Goal: Check status: Check status

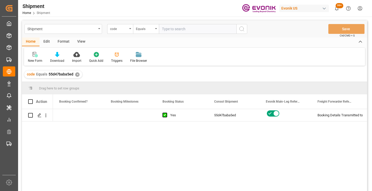
scroll to position [0, 206]
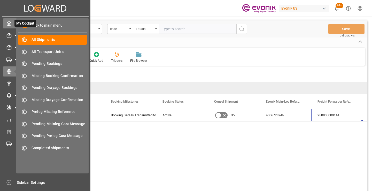
click at [9, 25] on polyline at bounding box center [9, 24] width 1 height 2
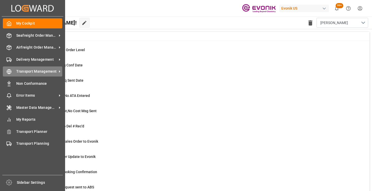
click at [11, 70] on icon at bounding box center [8, 71] width 5 height 5
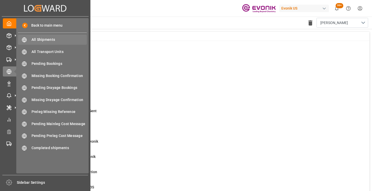
click at [51, 39] on span "All Shipments" at bounding box center [58, 39] width 55 height 5
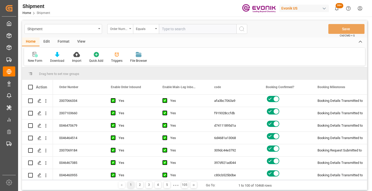
click at [128, 29] on div "Order Number" at bounding box center [120, 29] width 26 height 10
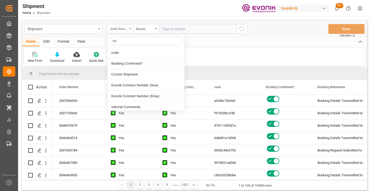
type input "cod"
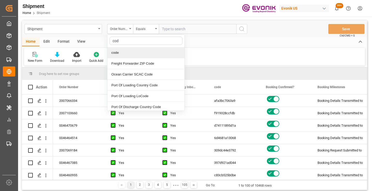
click at [125, 51] on div "code" at bounding box center [145, 52] width 77 height 11
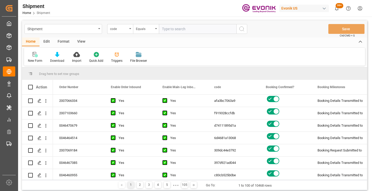
click at [179, 27] on input "text" at bounding box center [197, 29] width 77 height 10
paste input "abf54bdf6cab"
type input "abf54bdf6cab"
click at [245, 29] on button "search button" at bounding box center [241, 29] width 11 height 10
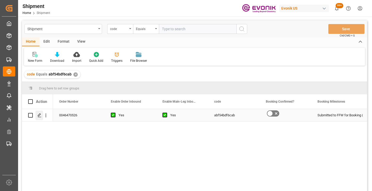
click at [38, 115] on polygon "Press SPACE to select this row." at bounding box center [39, 115] width 3 height 3
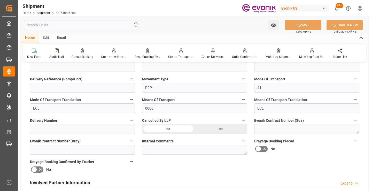
scroll to position [77, 0]
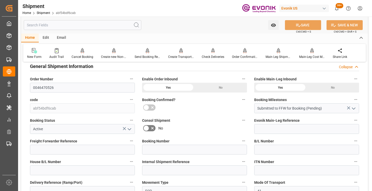
click at [77, 24] on input "text" at bounding box center [82, 25] width 117 height 10
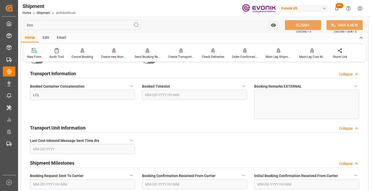
scroll to position [10, 0]
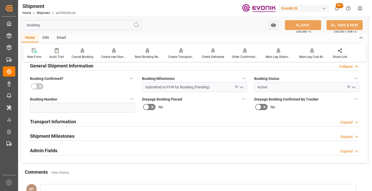
type input "booking"
click at [55, 139] on h2 "Shipment Milestones" at bounding box center [52, 135] width 44 height 7
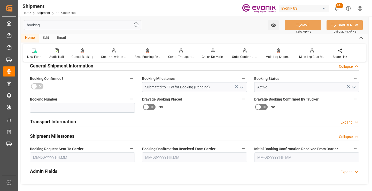
click at [73, 155] on input "text" at bounding box center [82, 157] width 105 height 10
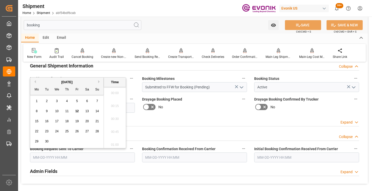
scroll to position [660, 0]
click at [67, 111] on span "11" at bounding box center [66, 111] width 3 height 4
type input "09-11-2025 00:00"
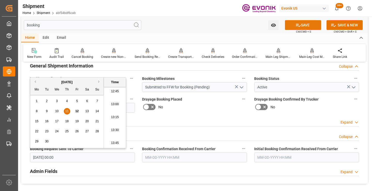
click at [296, 27] on icon at bounding box center [297, 24] width 5 height 5
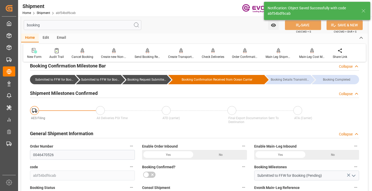
type input "Booking Request Submitted to Ocean Carrier"
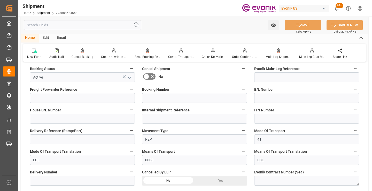
scroll to position [52, 0]
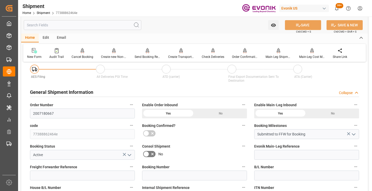
click at [98, 25] on input "text" at bounding box center [82, 25] width 117 height 10
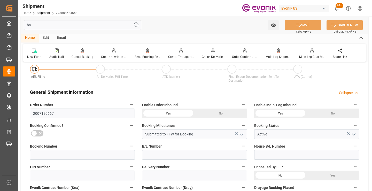
scroll to position [0, 0]
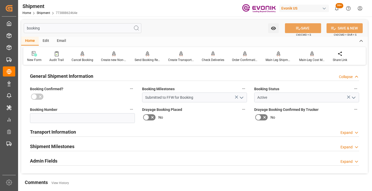
type input "booking"
click at [72, 143] on h2 "Shipment Milestones" at bounding box center [52, 146] width 44 height 7
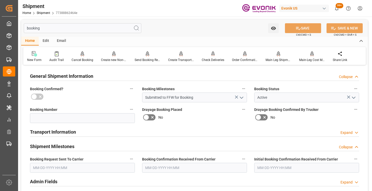
click at [66, 165] on input "text" at bounding box center [82, 168] width 105 height 10
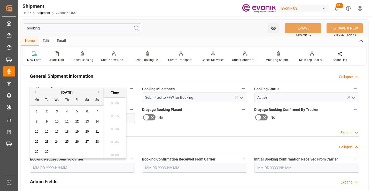
scroll to position [660, 0]
click at [77, 123] on span "12" at bounding box center [76, 121] width 3 height 4
type input "[DATE] 00:00"
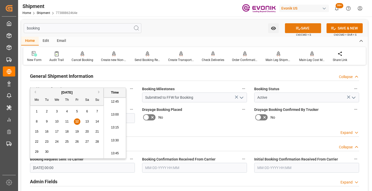
click at [299, 31] on button "SAVE" at bounding box center [303, 28] width 36 height 10
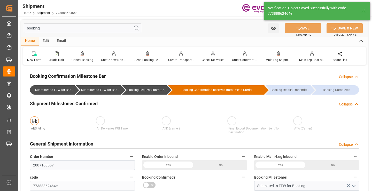
type input "Booking Request Submitted to Ocean Carrier"
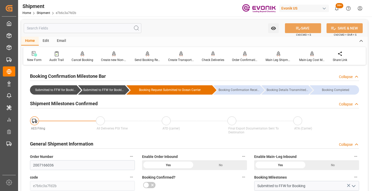
scroll to position [77, 0]
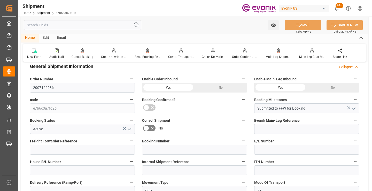
click at [94, 25] on input "text" at bounding box center [82, 25] width 117 height 10
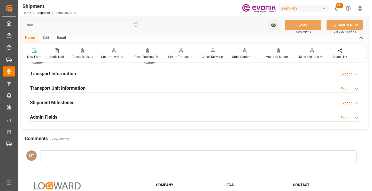
scroll to position [10, 0]
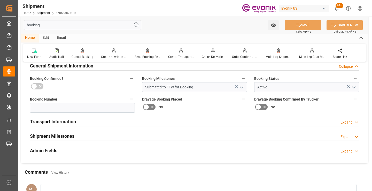
type input "booking"
click at [66, 138] on h2 "Shipment Milestones" at bounding box center [52, 135] width 44 height 7
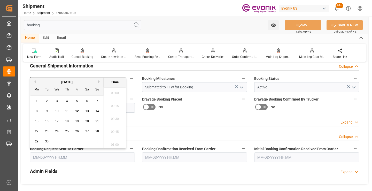
click at [57, 154] on input "text" at bounding box center [82, 157] width 105 height 10
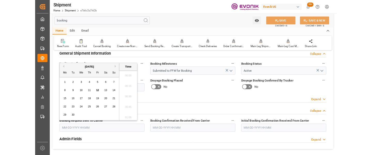
scroll to position [660, 0]
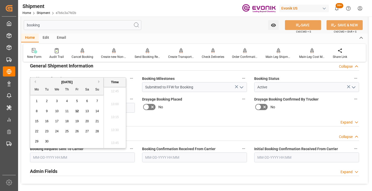
click at [76, 112] on span "12" at bounding box center [76, 111] width 3 height 4
type input "[DATE] 00:00"
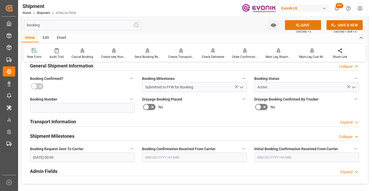
click at [306, 28] on button "SAVE" at bounding box center [303, 25] width 36 height 10
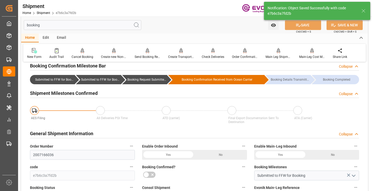
type input "Booking Request Submitted to Ocean Carrier"
